Goal: Navigation & Orientation: Find specific page/section

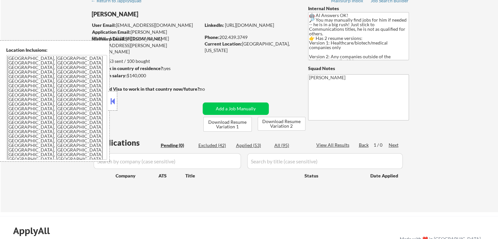
scroll to position [33, 0]
click at [273, 80] on div "← Return to /applysquad Mailslurp Inbox Job Search Builder [PERSON_NAME] User E…" at bounding box center [249, 99] width 327 height 213
click at [111, 105] on button at bounding box center [112, 101] width 7 height 10
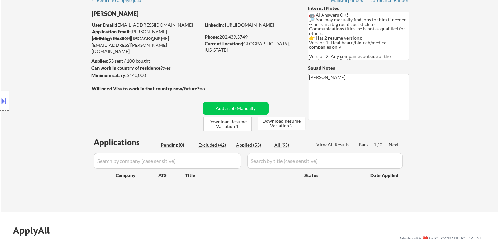
click at [474, 50] on div "← Return to /applysquad Mailslurp Inbox Job Search Builder [PERSON_NAME] User E…" at bounding box center [249, 102] width 497 height 218
click at [73, 88] on div "Location Inclusions: [GEOGRAPHIC_DATA], [GEOGRAPHIC_DATA] [GEOGRAPHIC_DATA], [G…" at bounding box center [58, 100] width 117 height 121
click at [73, 86] on div "Location Inclusions: [GEOGRAPHIC_DATA], [GEOGRAPHIC_DATA] [GEOGRAPHIC_DATA], [G…" at bounding box center [58, 100] width 117 height 121
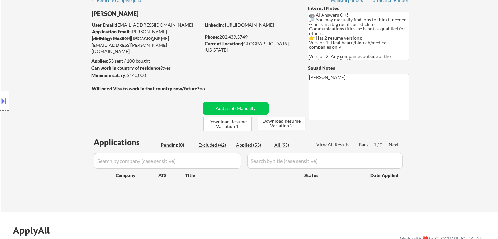
click at [73, 86] on div "Location Inclusions: [GEOGRAPHIC_DATA], [GEOGRAPHIC_DATA] [GEOGRAPHIC_DATA], [G…" at bounding box center [58, 100] width 117 height 121
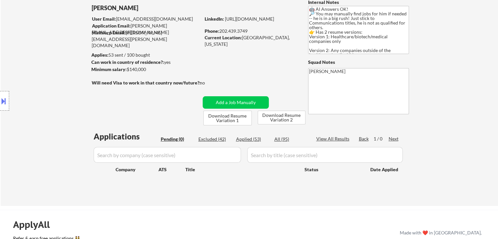
scroll to position [98, 0]
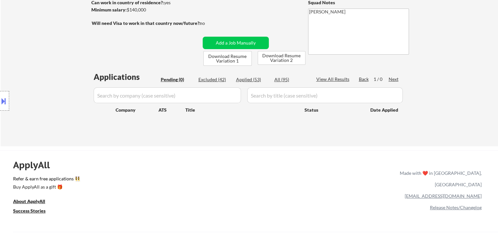
click at [285, 23] on div "← Return to /applysquad Mailslurp Inbox Job Search Builder [PERSON_NAME] User E…" at bounding box center [249, 34] width 327 height 213
click at [251, 17] on div "← Return to /applysquad Mailslurp Inbox Job Search Builder [PERSON_NAME] User E…" at bounding box center [249, 34] width 327 height 213
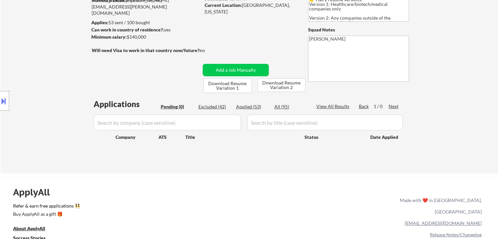
scroll to position [33, 0]
